Goal: Find specific page/section: Find specific page/section

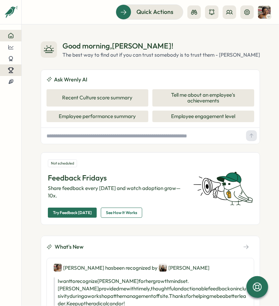
click at [12, 72] on icon at bounding box center [11, 72] width 1 height 2
click at [7, 48] on div at bounding box center [10, 47] width 11 height 6
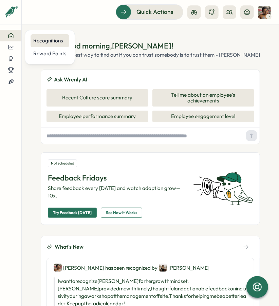
click at [49, 40] on div "Recognitions" at bounding box center [49, 40] width 33 height 7
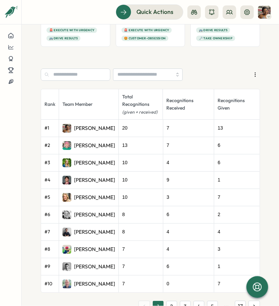
scroll to position [632, 0]
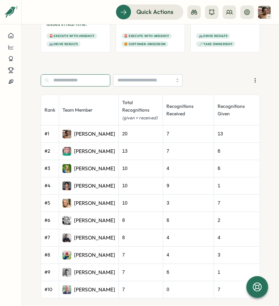
click at [88, 85] on input "text" at bounding box center [75, 80] width 69 height 12
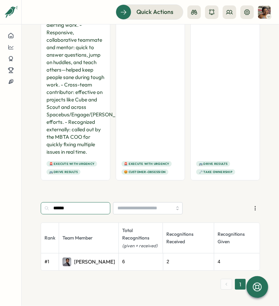
scroll to position [502, 0]
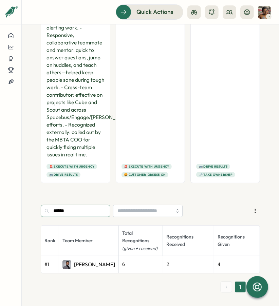
type input "******"
click at [74, 262] on p "[PERSON_NAME]" at bounding box center [94, 264] width 41 height 7
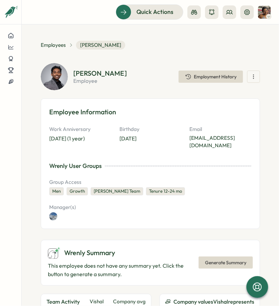
click at [250, 76] on icon "button" at bounding box center [253, 76] width 7 height 7
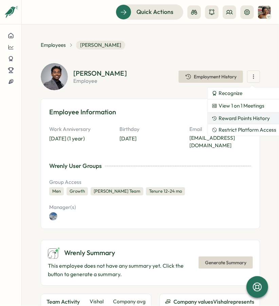
click at [243, 120] on span "Reward Points History" at bounding box center [243, 118] width 51 height 6
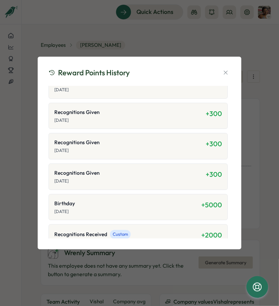
scroll to position [51, 0]
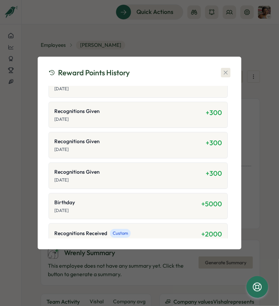
click at [223, 73] on icon "button" at bounding box center [225, 72] width 7 height 7
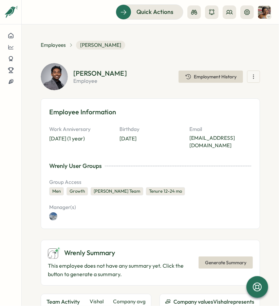
click at [155, 47] on div "Employees [PERSON_NAME]" at bounding box center [150, 45] width 219 height 9
click at [166, 48] on div "Employees [PERSON_NAME]" at bounding box center [150, 45] width 219 height 9
